Goal: Use online tool/utility: Utilize a website feature to perform a specific function

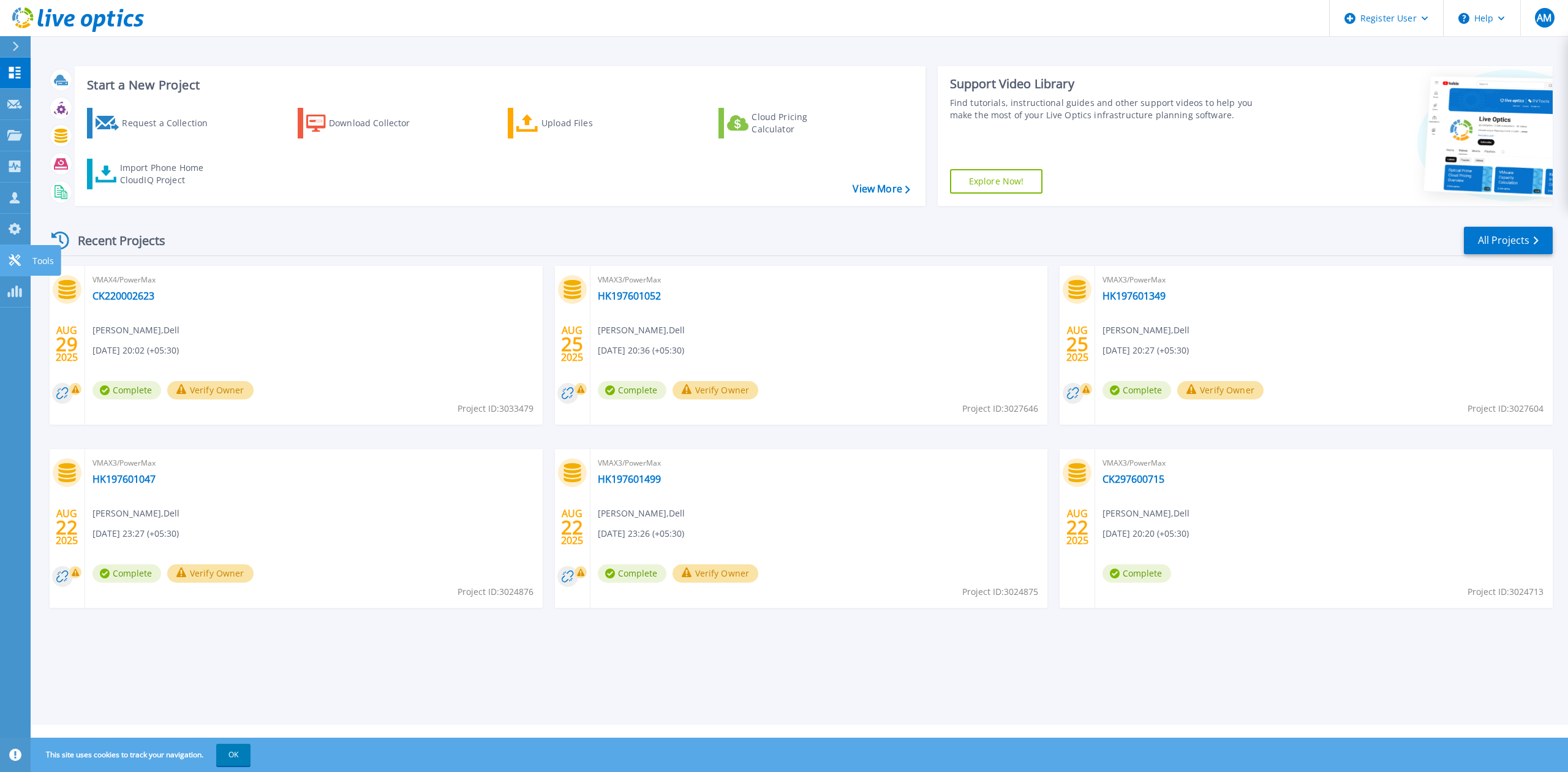
drag, startPoint x: 11, startPoint y: 255, endPoint x: 17, endPoint y: 257, distance: 6.3
click at [11, 255] on icon at bounding box center [14, 260] width 12 height 12
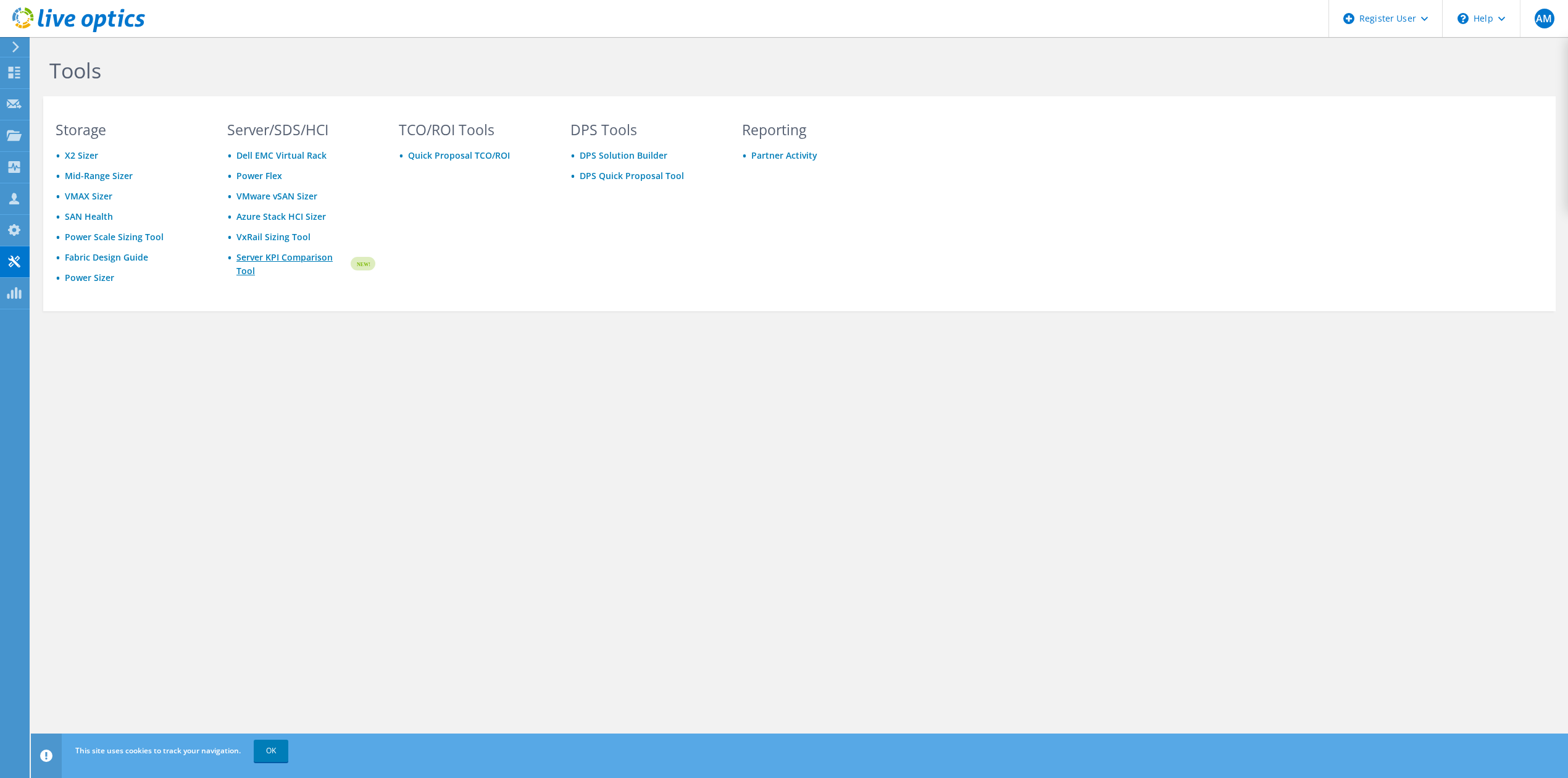
click at [273, 262] on link "Server KPI Comparison Tool" at bounding box center [292, 264] width 113 height 27
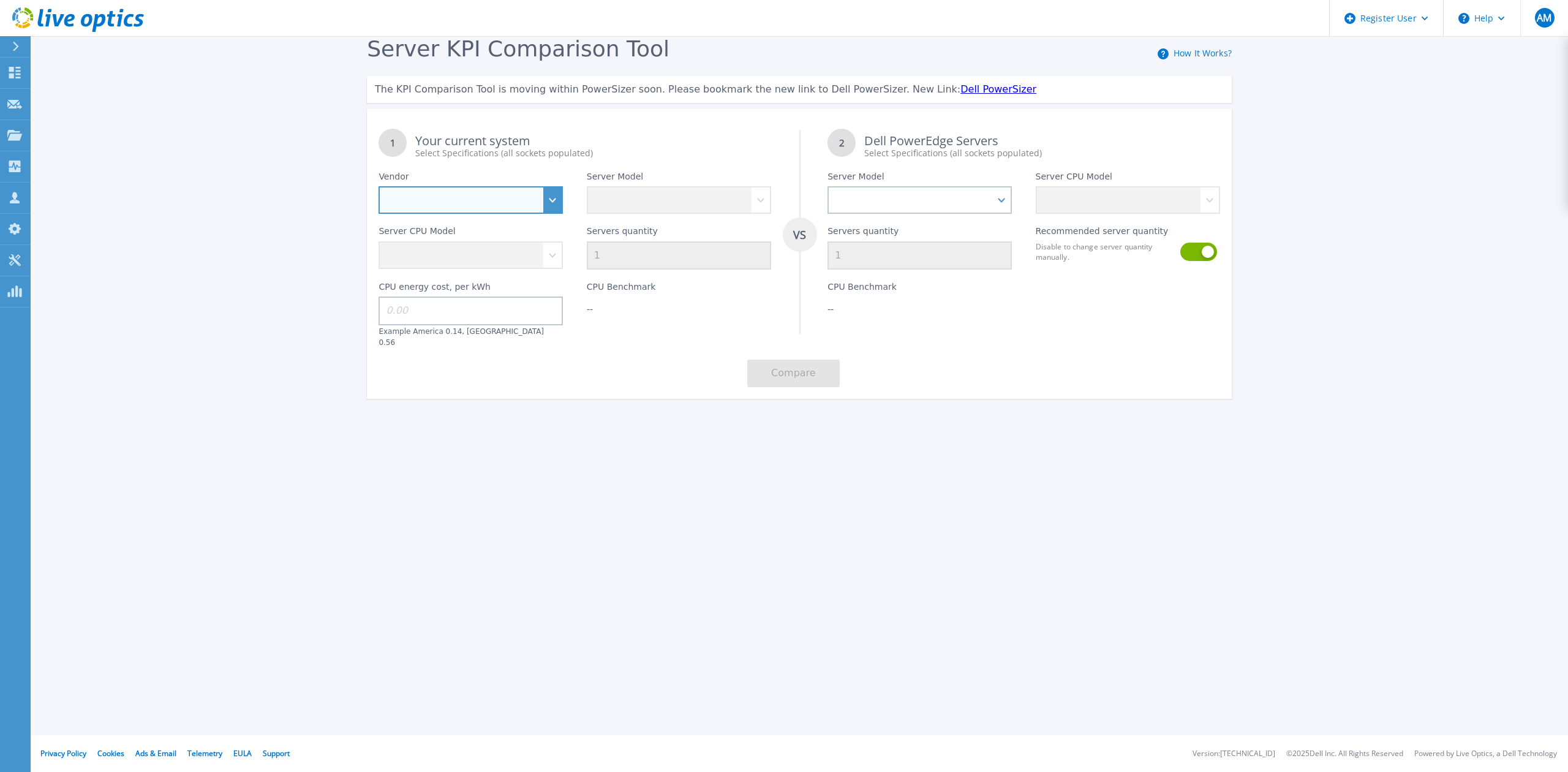
click at [540, 197] on select "Dell HPE Lenovo Supermicro" at bounding box center [471, 200] width 184 height 27
select select "Dell"
click at [379, 186] on select "Dell HPE Lenovo Supermicro" at bounding box center [471, 200] width 184 height 27
click at [753, 202] on select "PowerEdge C6520 PowerEdge C6525 PowerEdge HS5610 PowerEdge HS5620 PowerEdge R24…" at bounding box center [679, 200] width 184 height 27
click at [760, 199] on select "PowerEdge C6520 PowerEdge C6525 PowerEdge HS5610 PowerEdge HS5620 PowerEdge R24…" at bounding box center [679, 200] width 184 height 27
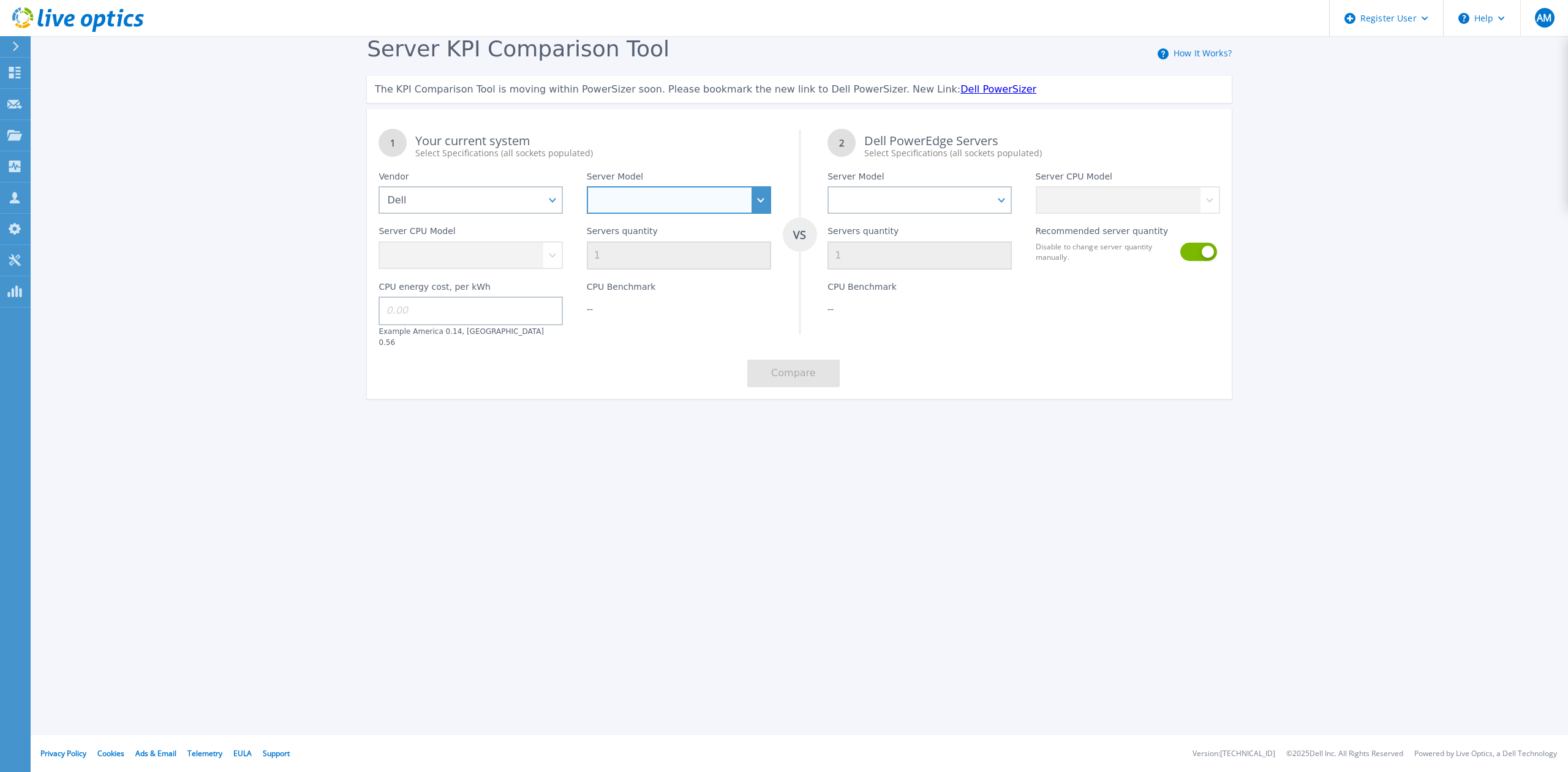
select select "PowerEdge R640"
click at [587, 186] on select "PowerEdge C6520 PowerEdge C6525 PowerEdge HS5610 PowerEdge HS5620 PowerEdge R24…" at bounding box center [679, 200] width 184 height 27
click at [552, 261] on select "Intel Xeon Gold 6256 3.6GHz Intel Xeon Bronze 3204 1.9GHz Intel Xeon Bronze 320…" at bounding box center [471, 255] width 184 height 27
drag, startPoint x: 546, startPoint y: 253, endPoint x: 542, endPoint y: 265, distance: 12.6
click at [546, 253] on select "Intel Xeon Gold 6256 3.6GHz Intel Xeon Bronze 3204 1.9GHz Intel Xeon Bronze 320…" at bounding box center [471, 255] width 184 height 27
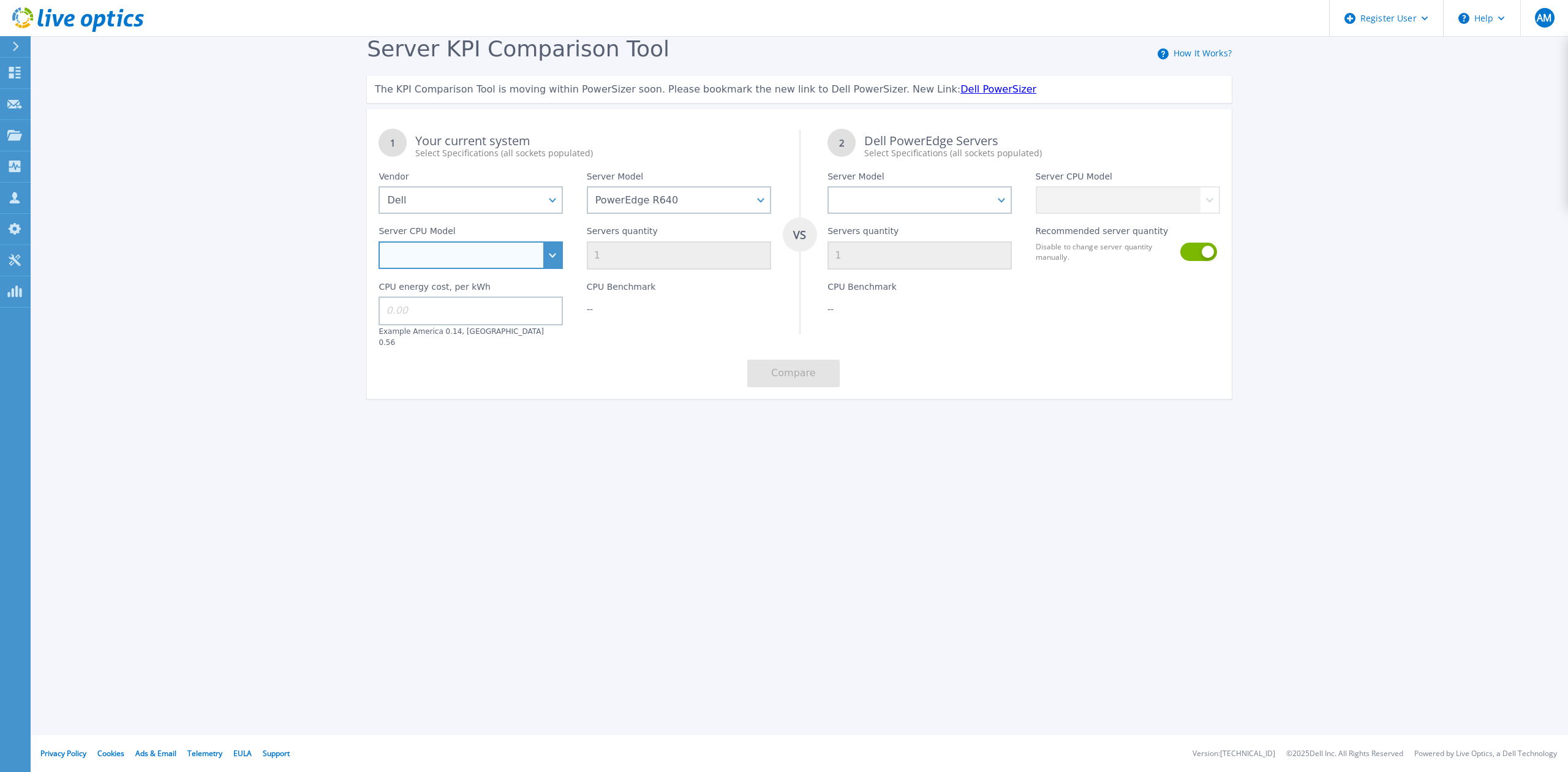
select select "335105"
click at [379, 241] on select "Intel Xeon Gold 6256 3.6GHz Intel Xeon Bronze 3204 1.9GHz Intel Xeon Bronze 320…" at bounding box center [471, 255] width 184 height 27
click at [633, 263] on input "1" at bounding box center [679, 255] width 184 height 28
type input "14"
click at [464, 292] on label "CPU energy cost, per kWh" at bounding box center [434, 289] width 112 height 15
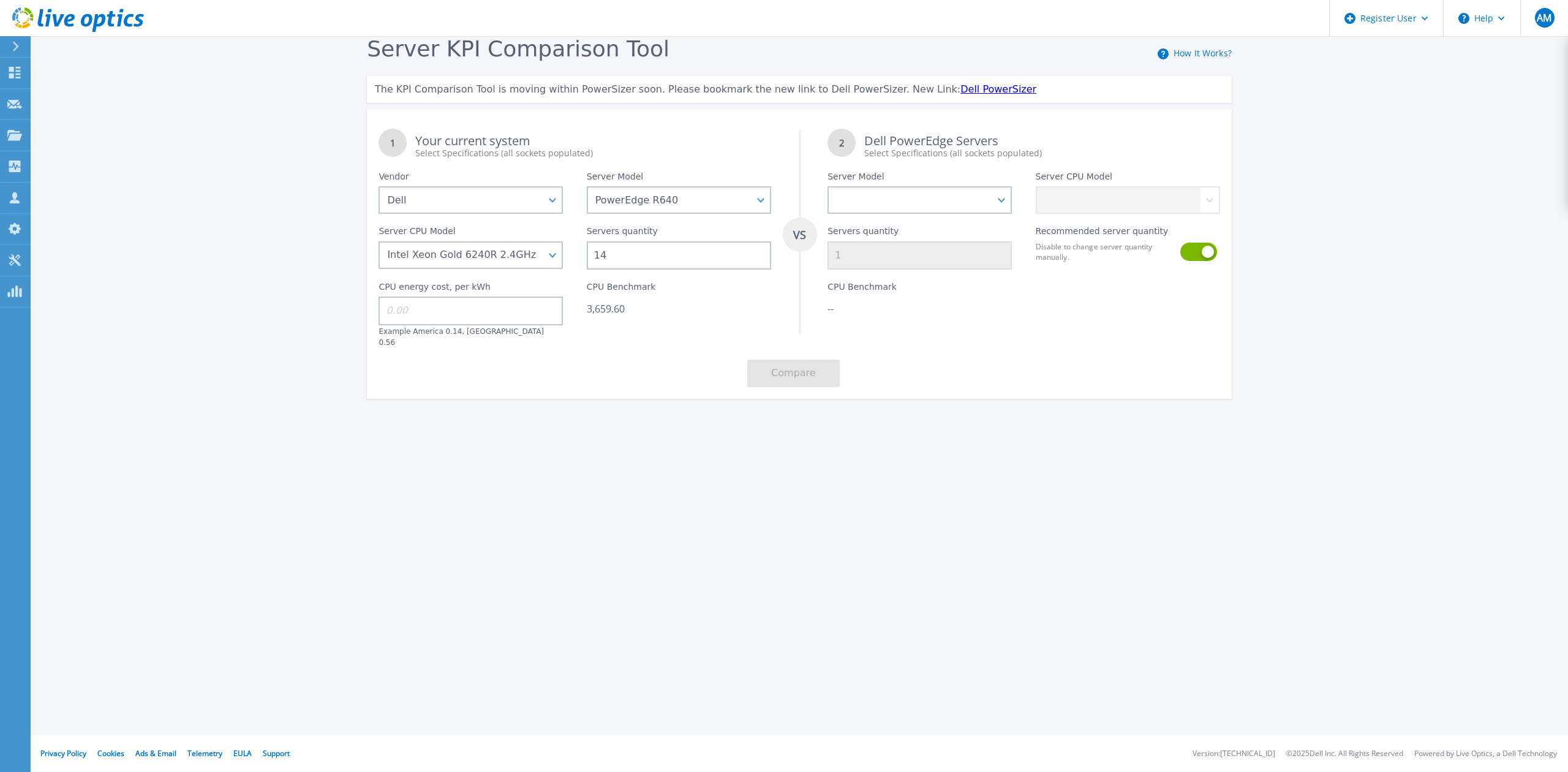
click at [456, 300] on input at bounding box center [471, 311] width 184 height 28
type input "0.16"
click at [973, 207] on select "PowerEdge C6520 PowerEdge C6525 PowerEdge HS5610 PowerEdge HS5620 PowerEdge R24…" at bounding box center [919, 200] width 184 height 27
click at [827, 186] on select "PowerEdge C6520 PowerEdge C6525 PowerEdge HS5610 PowerEdge HS5620 PowerEdge R24…" at bounding box center [919, 200] width 184 height 27
click at [957, 184] on div "Server Model PowerEdge C6520 PowerEdge C6525 PowerEdge HS5610 PowerEdge HS5620 …" at bounding box center [919, 187] width 207 height 55
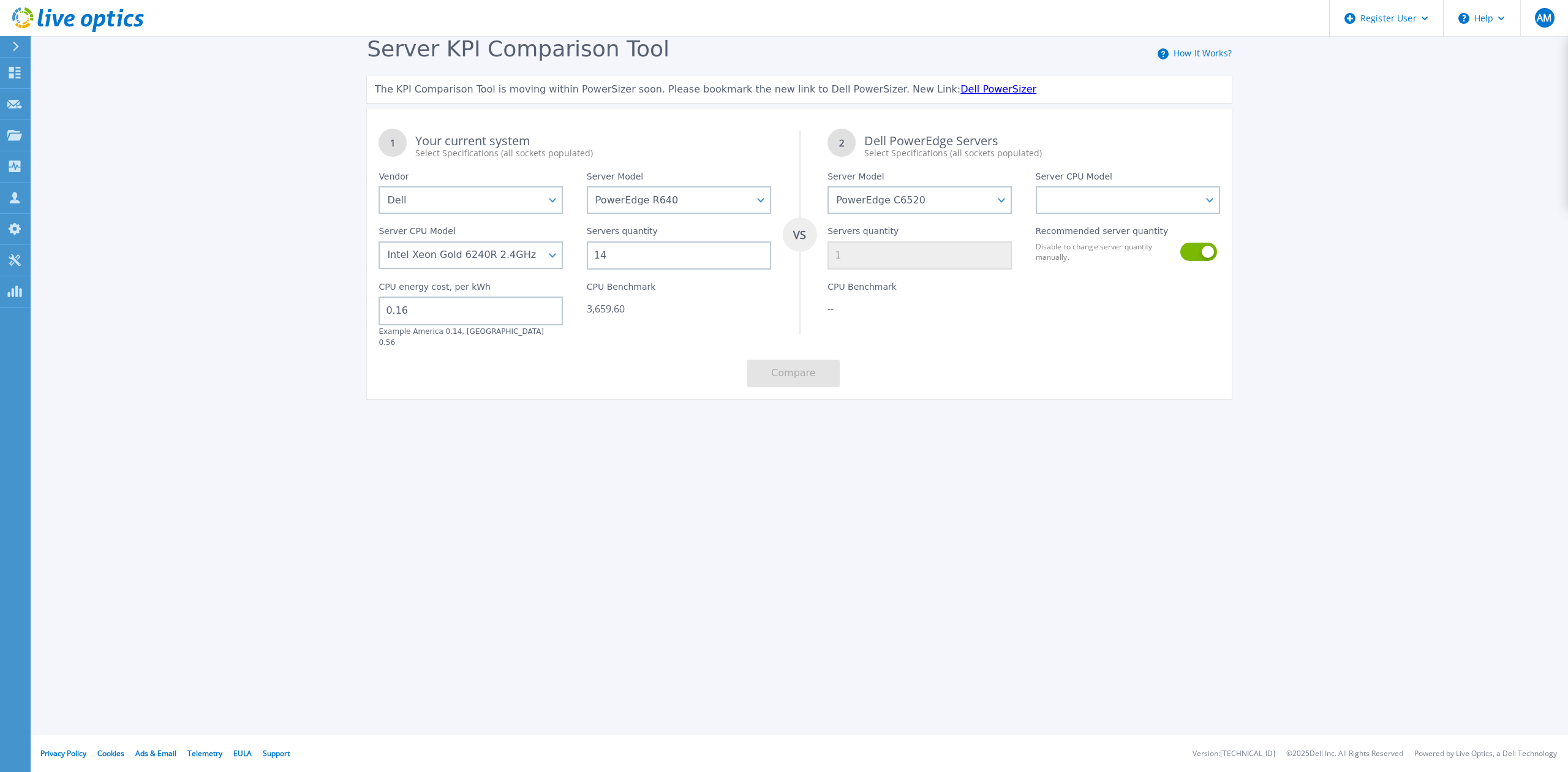
click at [974, 183] on div "Server Model PowerEdge C6520 PowerEdge C6525 PowerEdge HS5610 PowerEdge HS5620 …" at bounding box center [919, 187] width 207 height 55
click at [1003, 194] on select "PowerEdge C6520 PowerEdge C6525 PowerEdge HS5610 PowerEdge HS5620 PowerEdge R24…" at bounding box center [919, 200] width 184 height 27
select select "PowerEdge T360"
click at [827, 186] on select "PowerEdge C6520 PowerEdge C6525 PowerEdge HS5610 PowerEdge HS5620 PowerEdge R24…" at bounding box center [919, 200] width 184 height 27
click at [1165, 198] on select "Intel Xeon E-2414 2.6GHz Intel Xeon E-2434 3.4GHz Intel Xeon E-2436 2.9GHz Inte…" at bounding box center [1128, 200] width 184 height 27
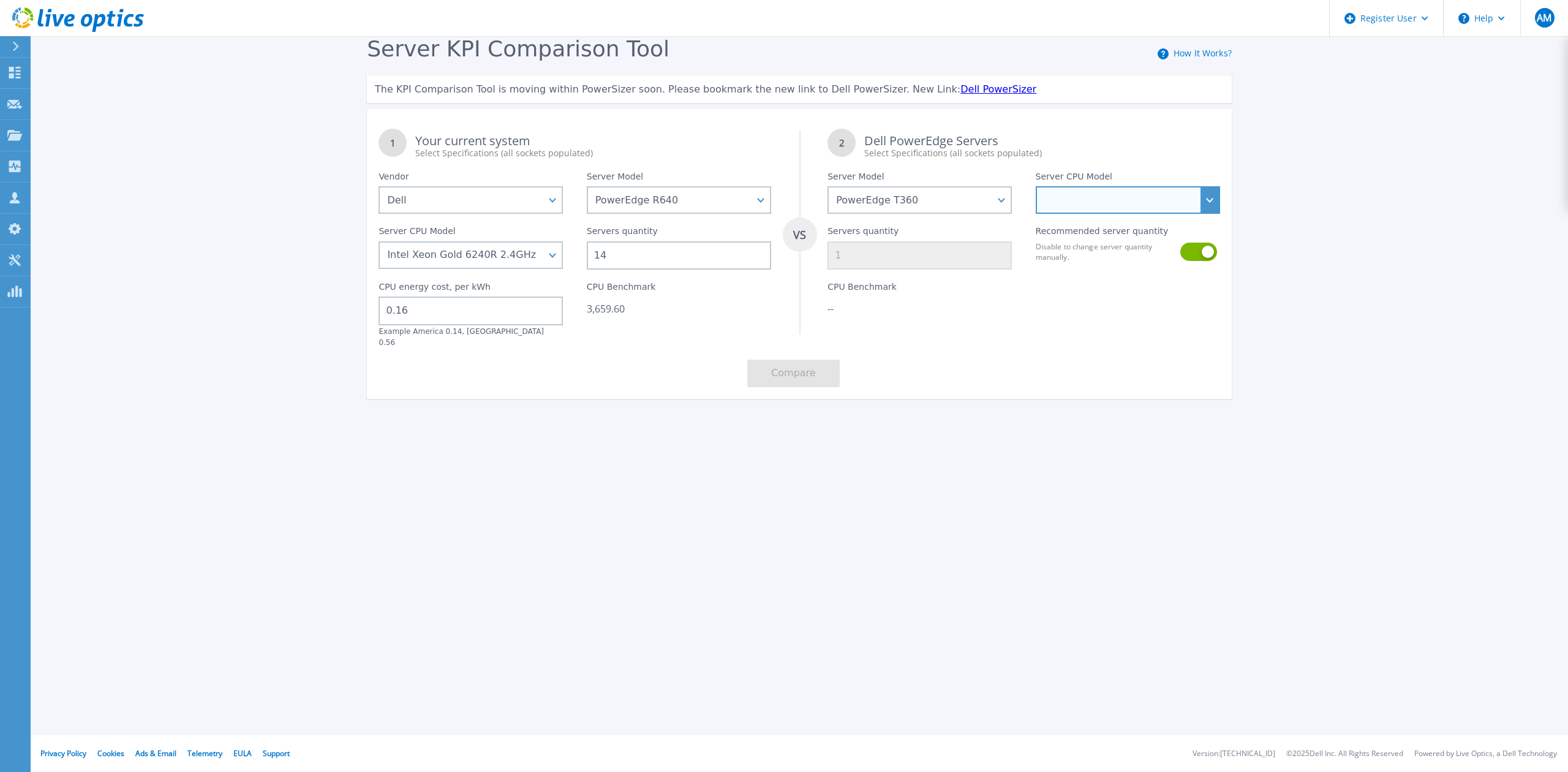
select select "336012"
click at [1036, 186] on select "Intel Xeon E-2414 2.6GHz Intel Xeon E-2434 3.4GHz Intel Xeon E-2436 2.9GHz Inte…" at bounding box center [1128, 200] width 184 height 27
type input "48"
click at [800, 368] on button "Compare" at bounding box center [793, 373] width 93 height 27
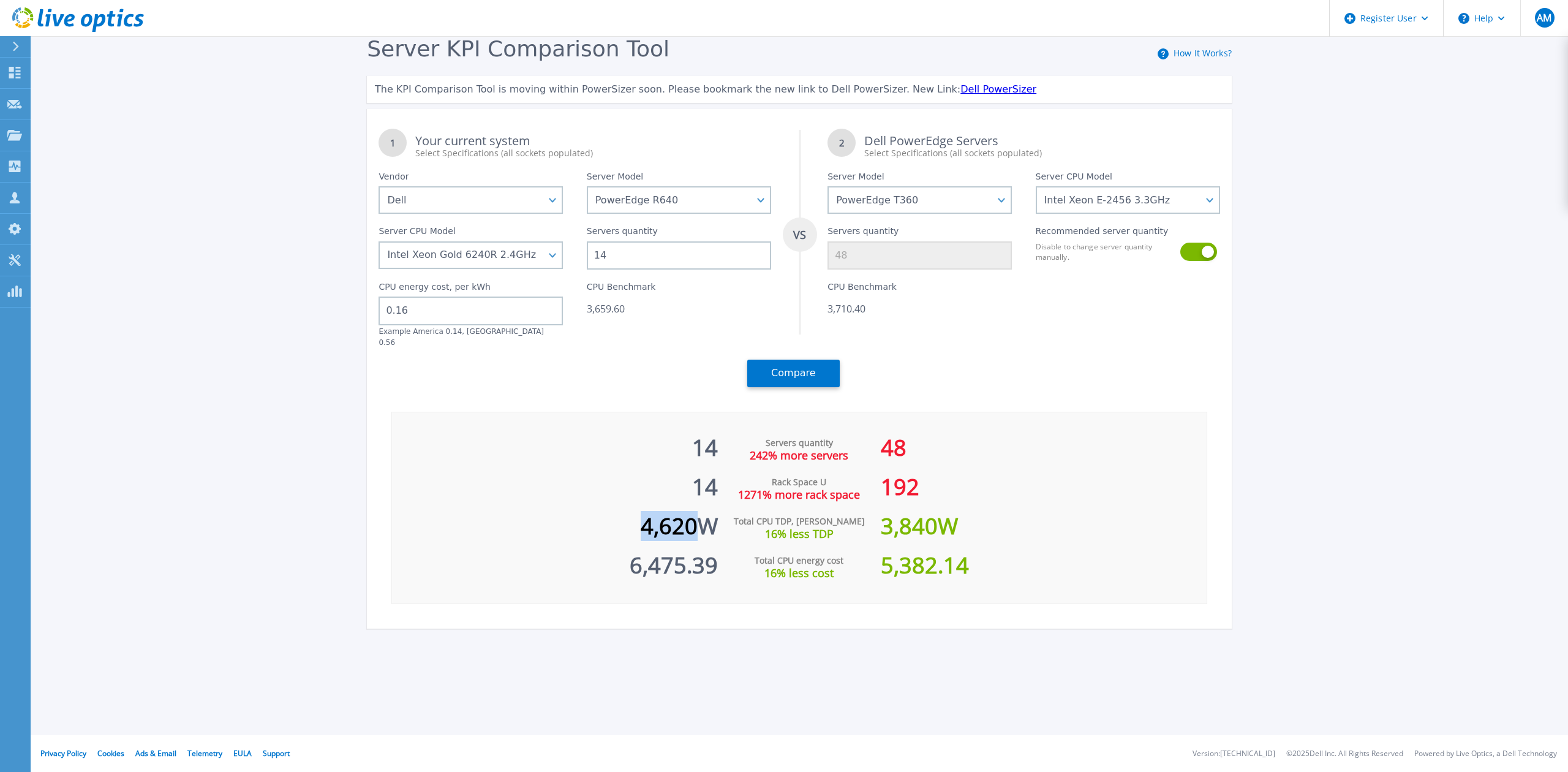
drag, startPoint x: 637, startPoint y: 513, endPoint x: 689, endPoint y: 515, distance: 52.0
click at [689, 515] on div "4,620 W" at bounding box center [555, 520] width 326 height 39
copy div "4,620"
click at [704, 202] on select "PowerEdge C6520 PowerEdge C6525 PowerEdge HS5610 PowerEdge HS5620 PowerEdge R24…" at bounding box center [679, 200] width 184 height 27
select select "PowerEdge R650"
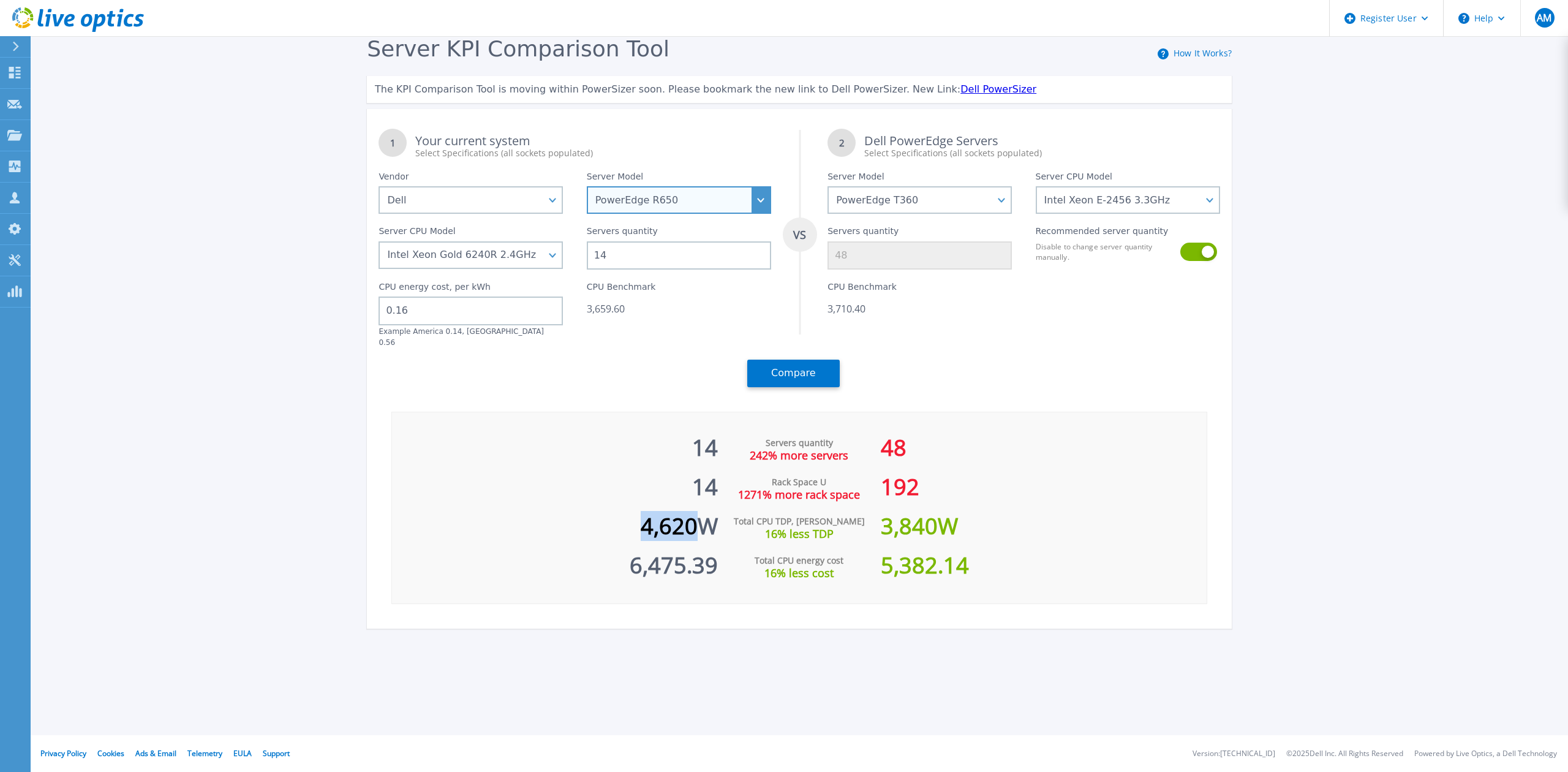
click at [587, 186] on select "PowerEdge C6520 PowerEdge C6525 PowerEdge HS5610 PowerEdge HS5620 PowerEdge R24…" at bounding box center [679, 200] width 184 height 27
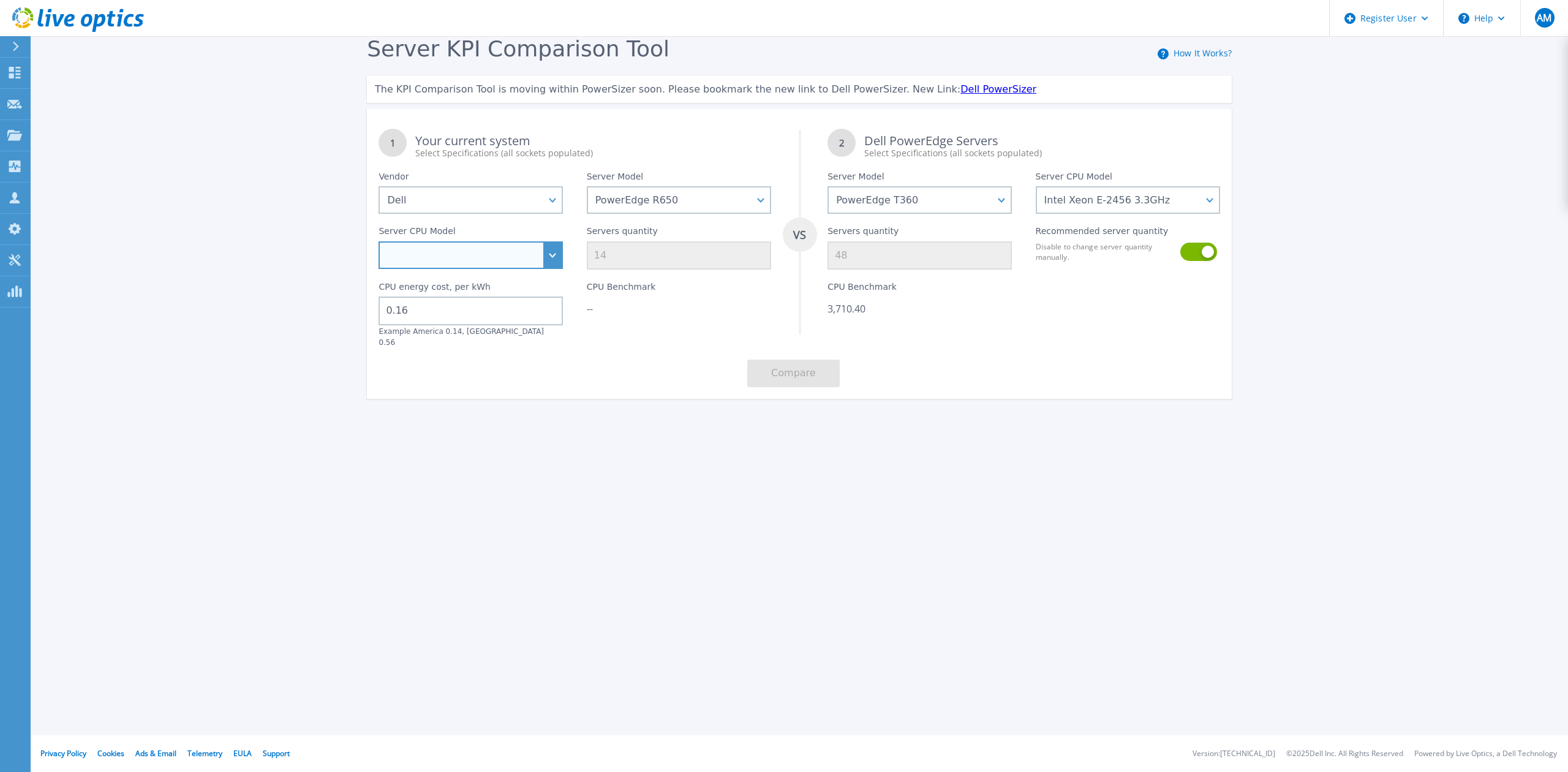
click at [534, 252] on select "Intel Xeon Gold 6312U 2.4GHz Intel Xeon Platinum 8352M 2.3GHz Intel Xeon Platin…" at bounding box center [471, 255] width 184 height 27
select select "333977"
click at [379, 241] on select "Intel Xeon Gold 6312U 2.4GHz Intel Xeon Platinum 8352M 2.3GHz Intel Xeon Platin…" at bounding box center [471, 255] width 184 height 27
type input "63"
drag, startPoint x: 623, startPoint y: 255, endPoint x: 594, endPoint y: 258, distance: 29.2
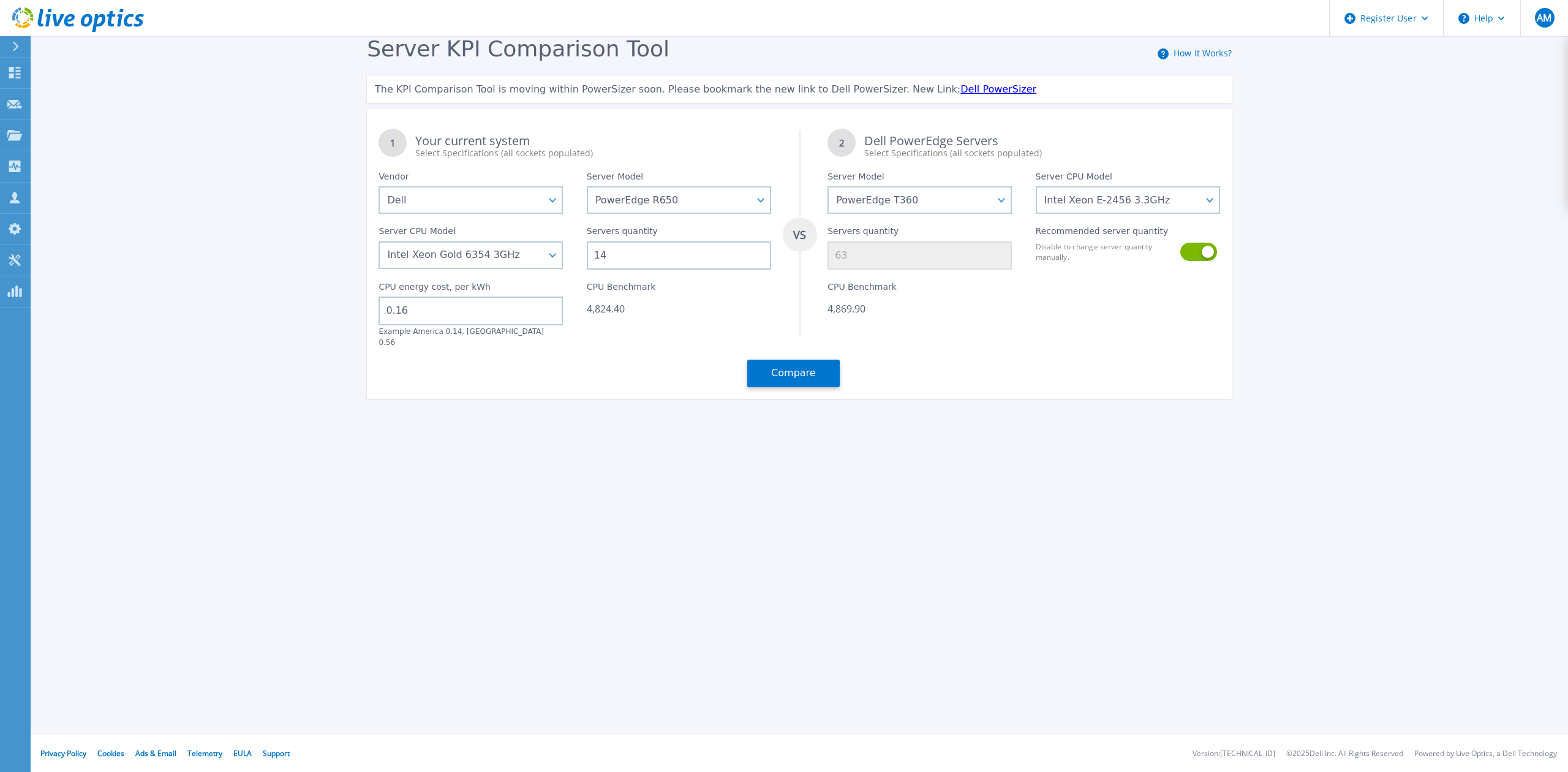
click at [594, 258] on input "14" at bounding box center [679, 255] width 184 height 28
type input "2"
type input "9"
type input "2"
click at [800, 360] on button "Compare" at bounding box center [793, 373] width 93 height 27
